Goal: Task Accomplishment & Management: Use online tool/utility

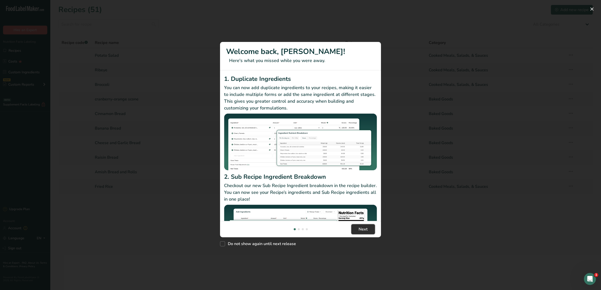
click at [356, 230] on button "Next" at bounding box center [363, 229] width 24 height 10
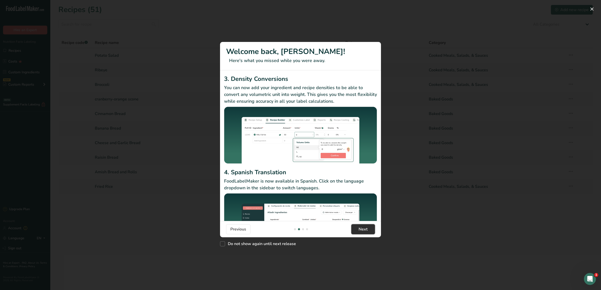
click at [356, 230] on button "Next" at bounding box center [363, 229] width 24 height 10
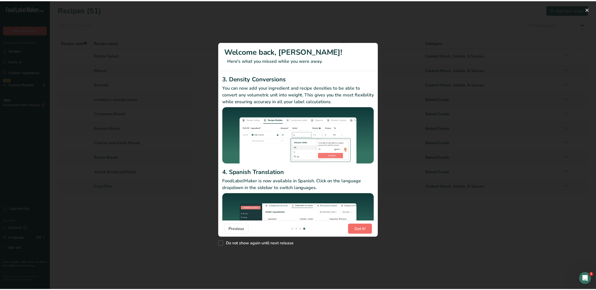
scroll to position [0, 482]
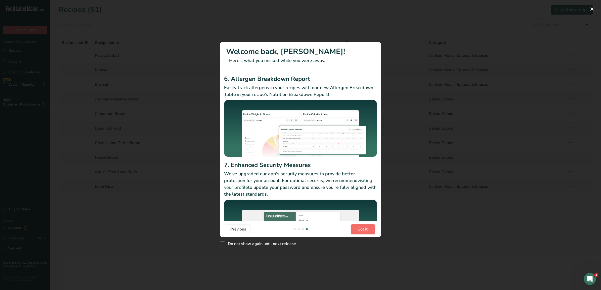
click at [356, 230] on button "Got it!" at bounding box center [363, 229] width 24 height 10
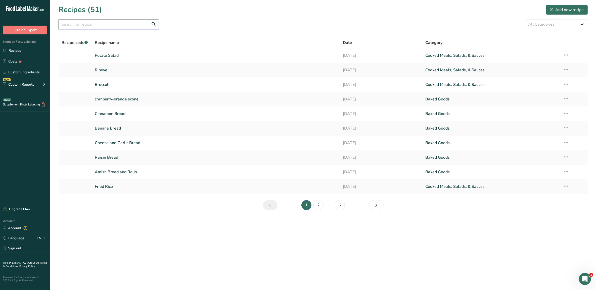
click at [119, 23] on input "text" at bounding box center [108, 24] width 101 height 10
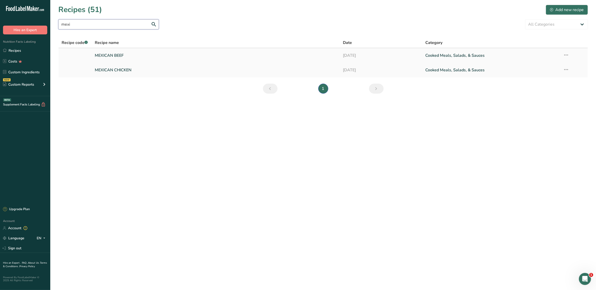
type input "mexi"
click at [127, 61] on td "MEXICAN BEEF" at bounding box center [216, 55] width 248 height 15
click at [122, 57] on link "MEXICAN BEEF" at bounding box center [216, 55] width 242 height 11
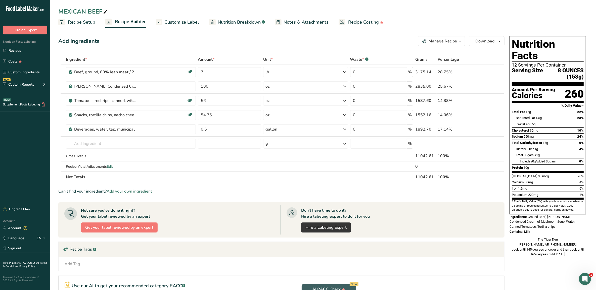
click at [181, 20] on span "Customize Label" at bounding box center [181, 22] width 35 height 7
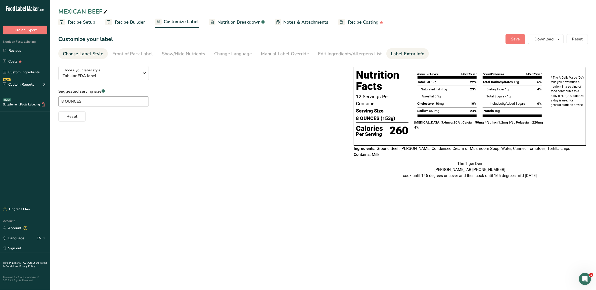
click at [395, 52] on div "Label Extra Info" at bounding box center [407, 54] width 33 height 7
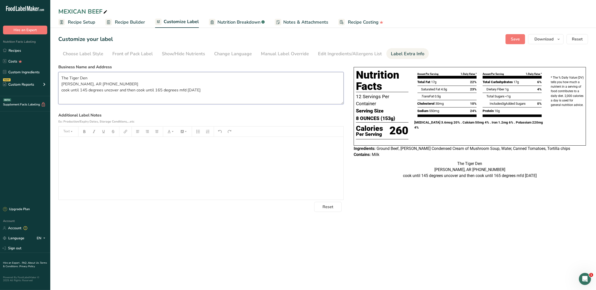
click at [217, 94] on textarea "The Tiger Den [PERSON_NAME], AR [PHONE_NUMBER] cook until 145 degrees uncover a…" at bounding box center [200, 88] width 285 height 32
type textarea "The Tiger Den [PERSON_NAME], AR [PHONE_NUMBER] cook until 145 degrees uncover a…"
click at [518, 42] on button "Save" at bounding box center [515, 39] width 20 height 10
click at [546, 41] on span "Download" at bounding box center [543, 39] width 19 height 6
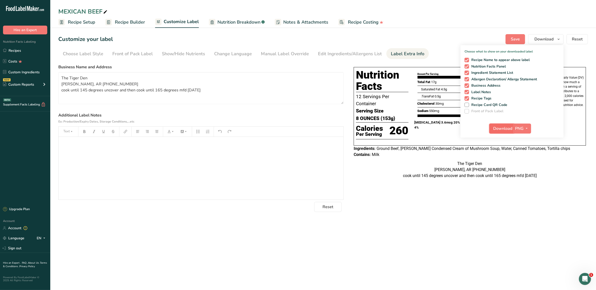
click at [499, 129] on span "Download" at bounding box center [502, 129] width 19 height 6
